Goal: Communication & Community: Answer question/provide support

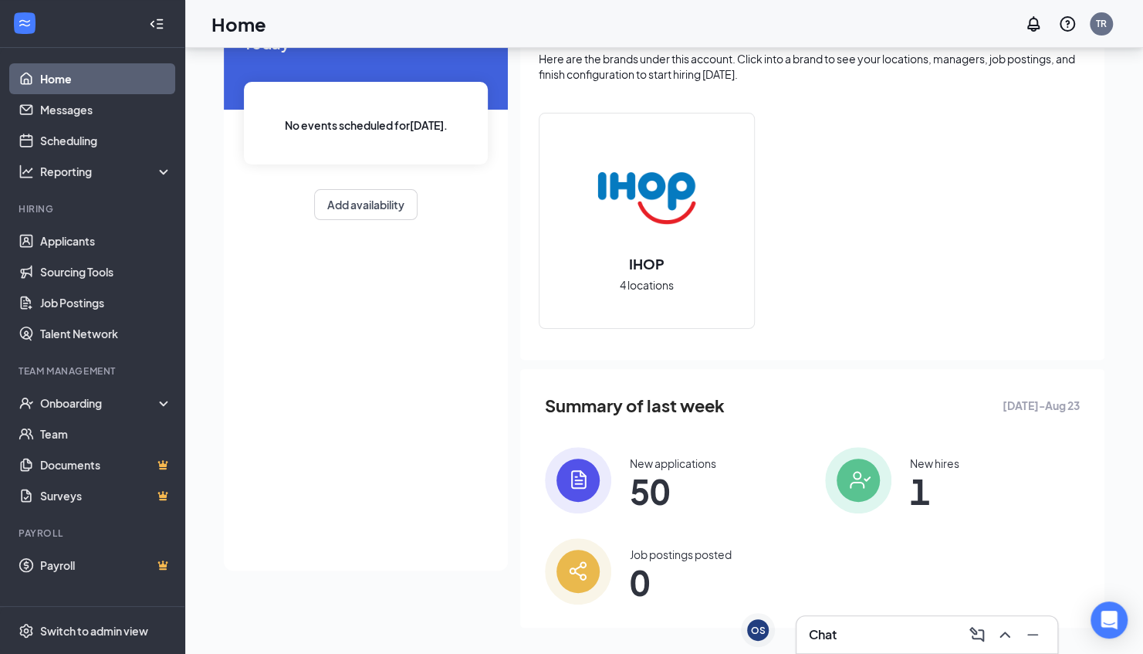
scroll to position [87, 0]
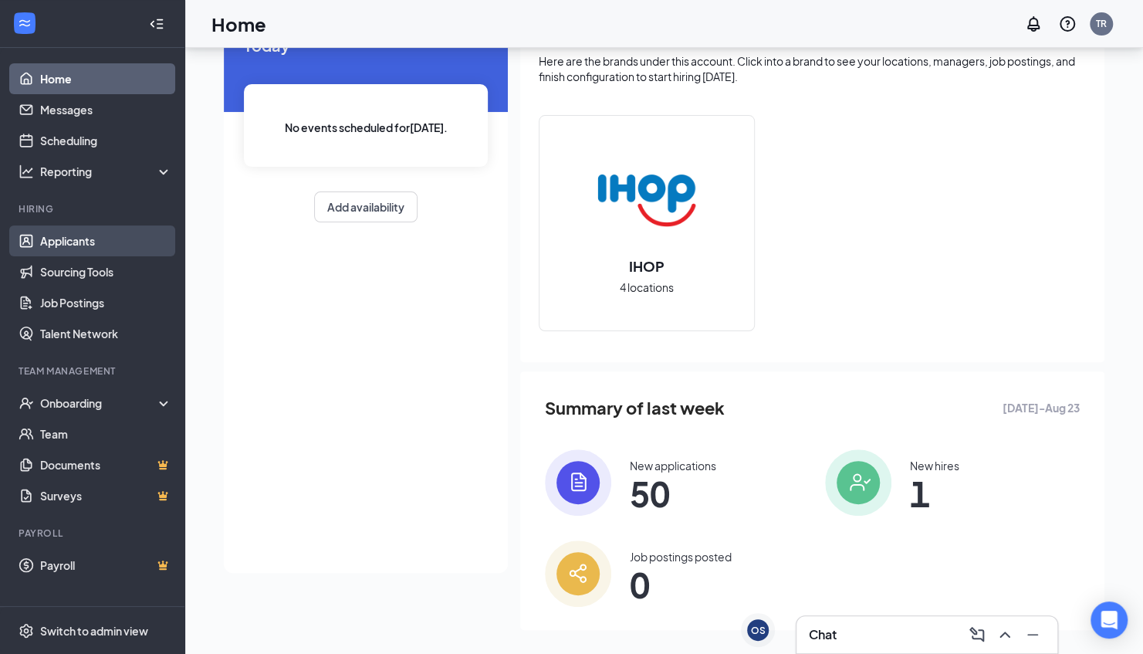
click at [86, 246] on link "Applicants" at bounding box center [106, 240] width 132 height 31
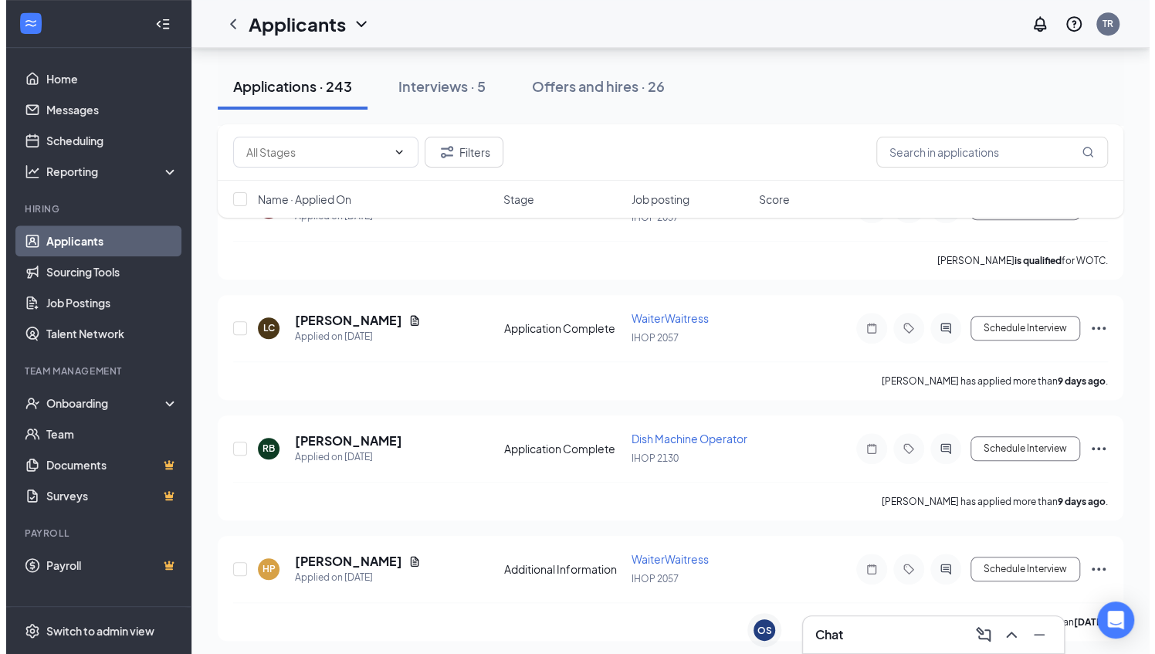
scroll to position [7485, 0]
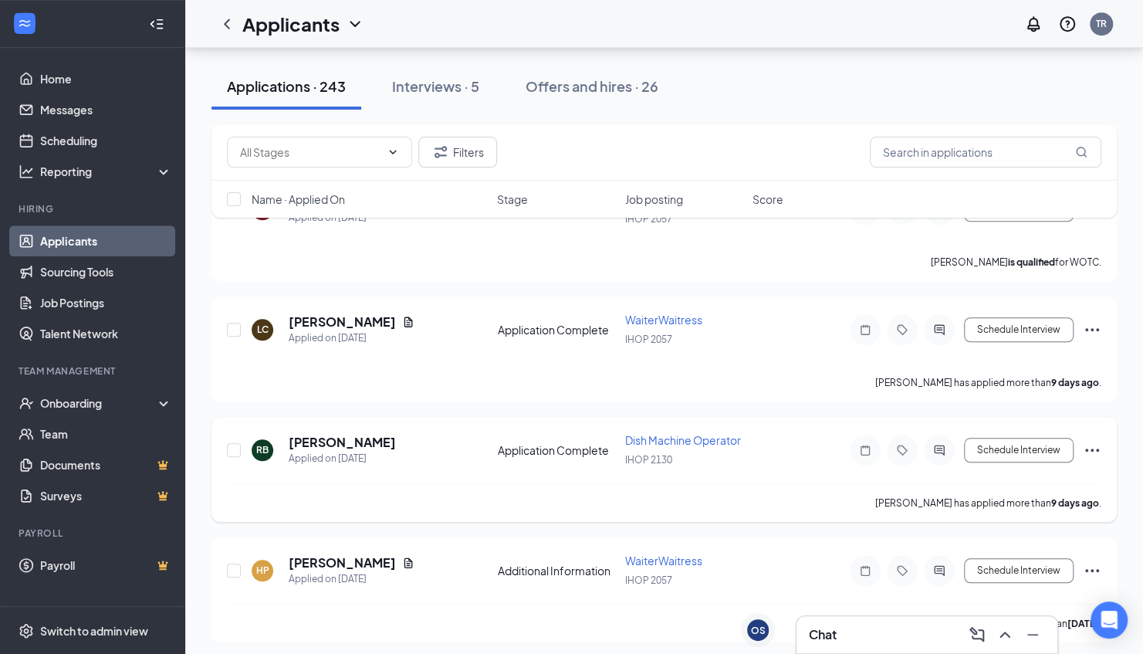
click at [943, 435] on div at bounding box center [939, 450] width 31 height 31
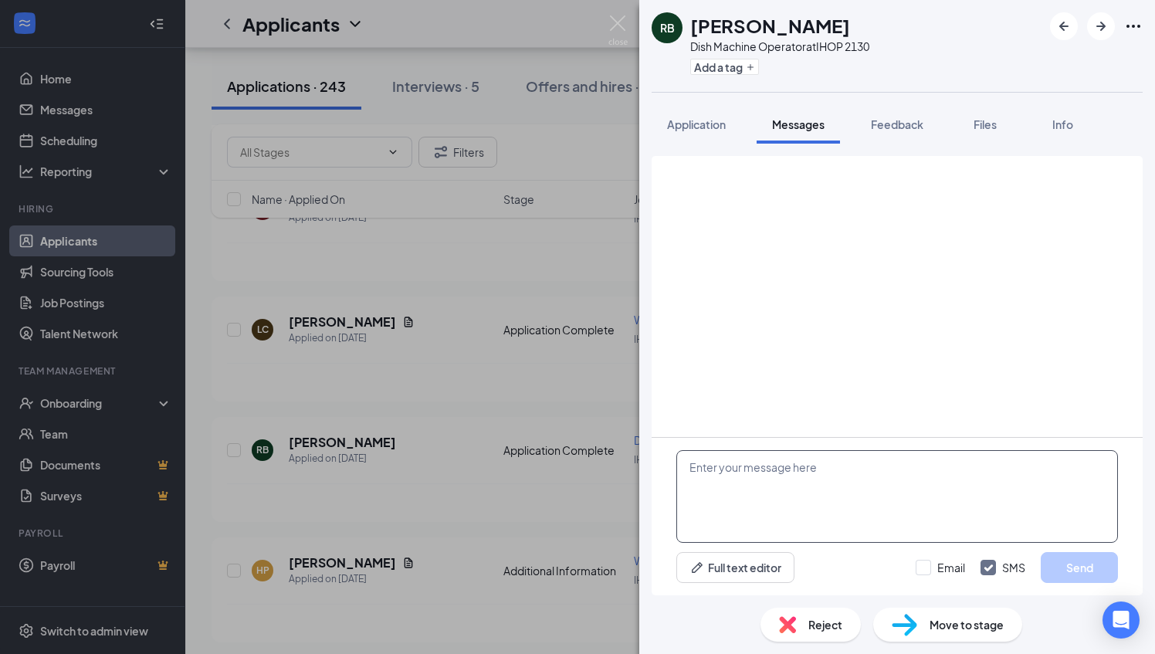
click at [837, 483] on textarea at bounding box center [897, 496] width 442 height 93
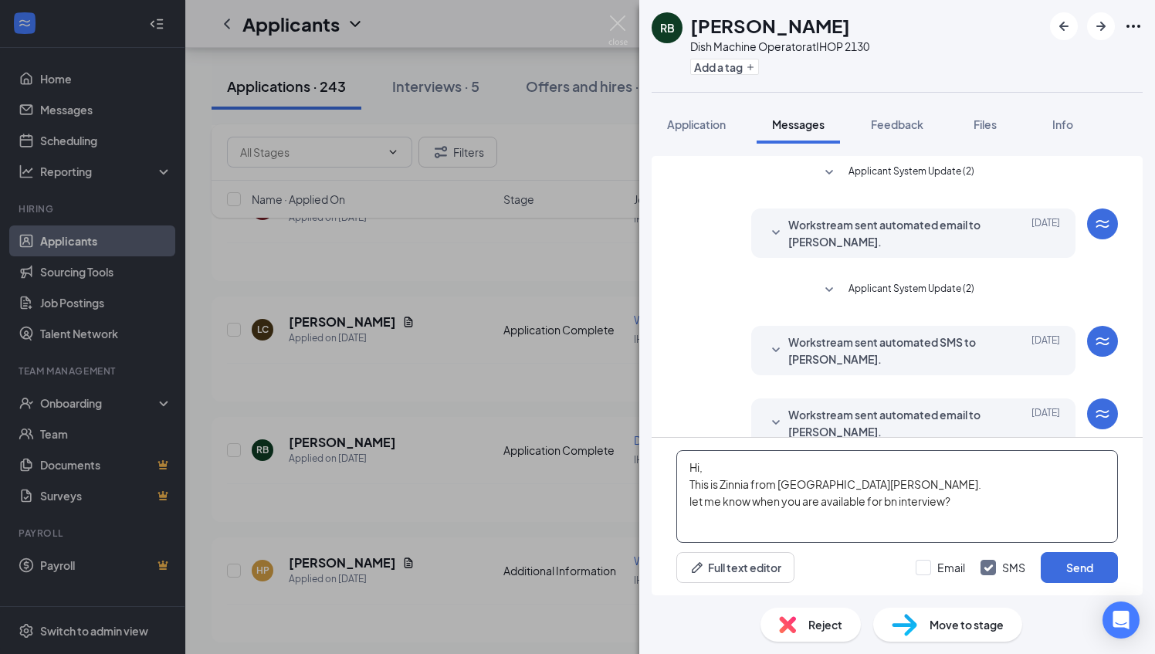
click at [890, 500] on textarea "Hi, This is Zinnia from [GEOGRAPHIC_DATA][PERSON_NAME]. let me know when you ar…" at bounding box center [897, 496] width 442 height 93
type textarea "Hi, This is Zinnia from [GEOGRAPHIC_DATA][PERSON_NAME]. let me know when you ar…"
click at [1072, 568] on button "Send" at bounding box center [1079, 567] width 77 height 31
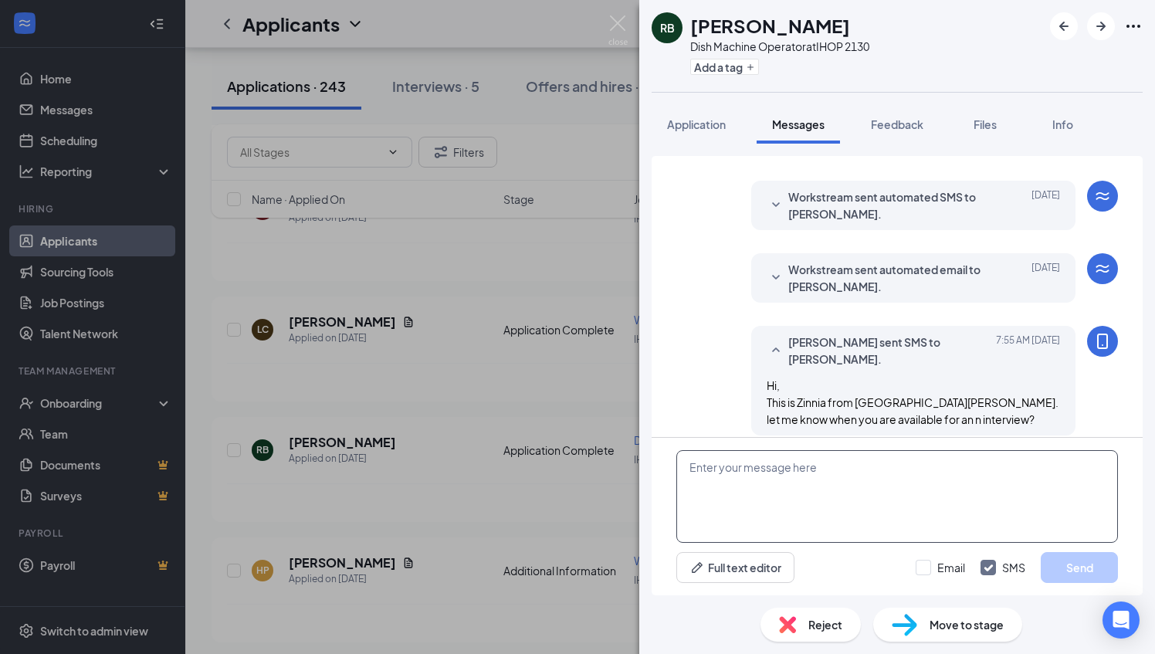
scroll to position [157, 0]
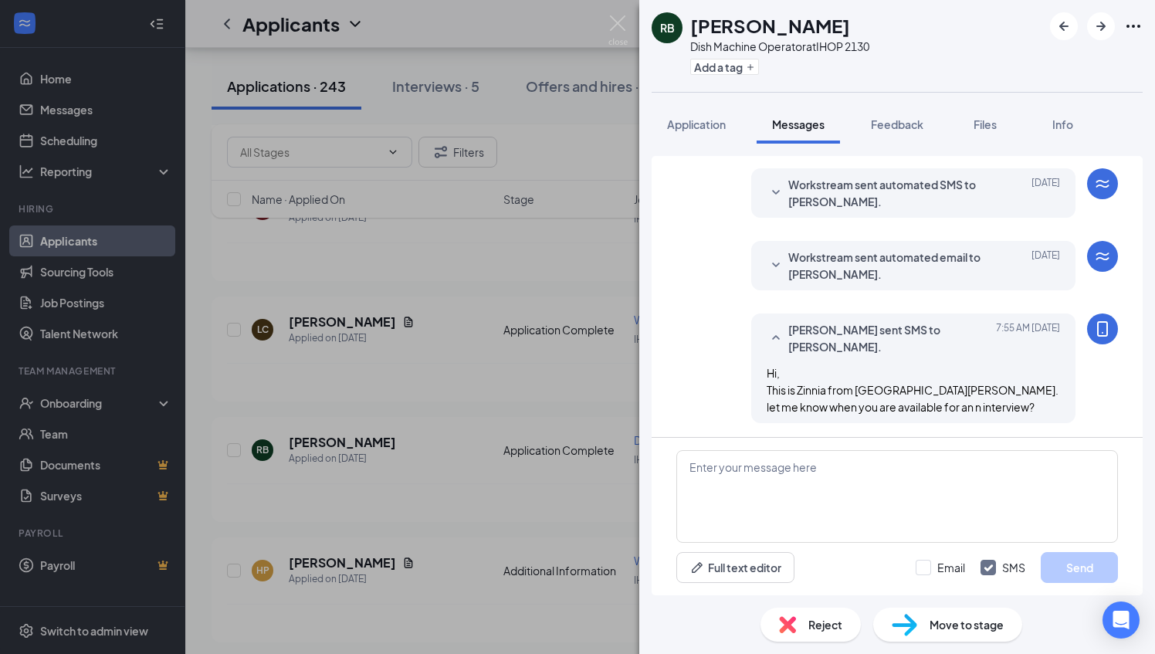
click at [514, 453] on div "[PERSON_NAME] Dish Machine Operator at IHOP 2130 Add a tag Application Messages…" at bounding box center [577, 327] width 1155 height 654
